Goal: Information Seeking & Learning: Learn about a topic

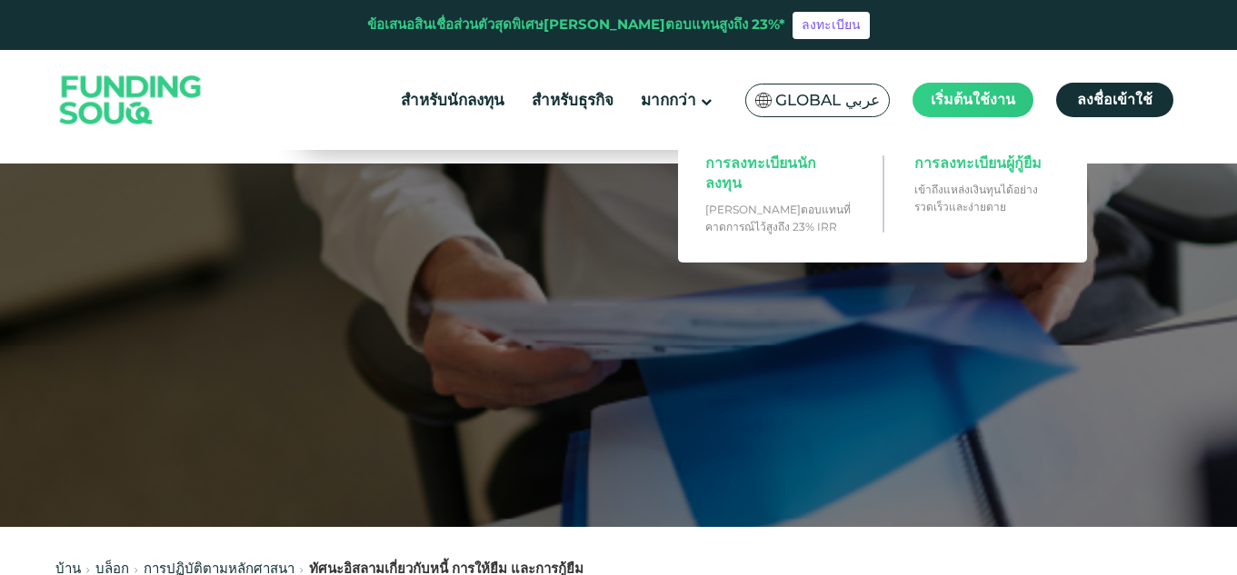
click at [942, 105] on font "เริ่มต้นใช้งาน" at bounding box center [973, 99] width 85 height 17
